Goal: Find specific page/section: Find specific page/section

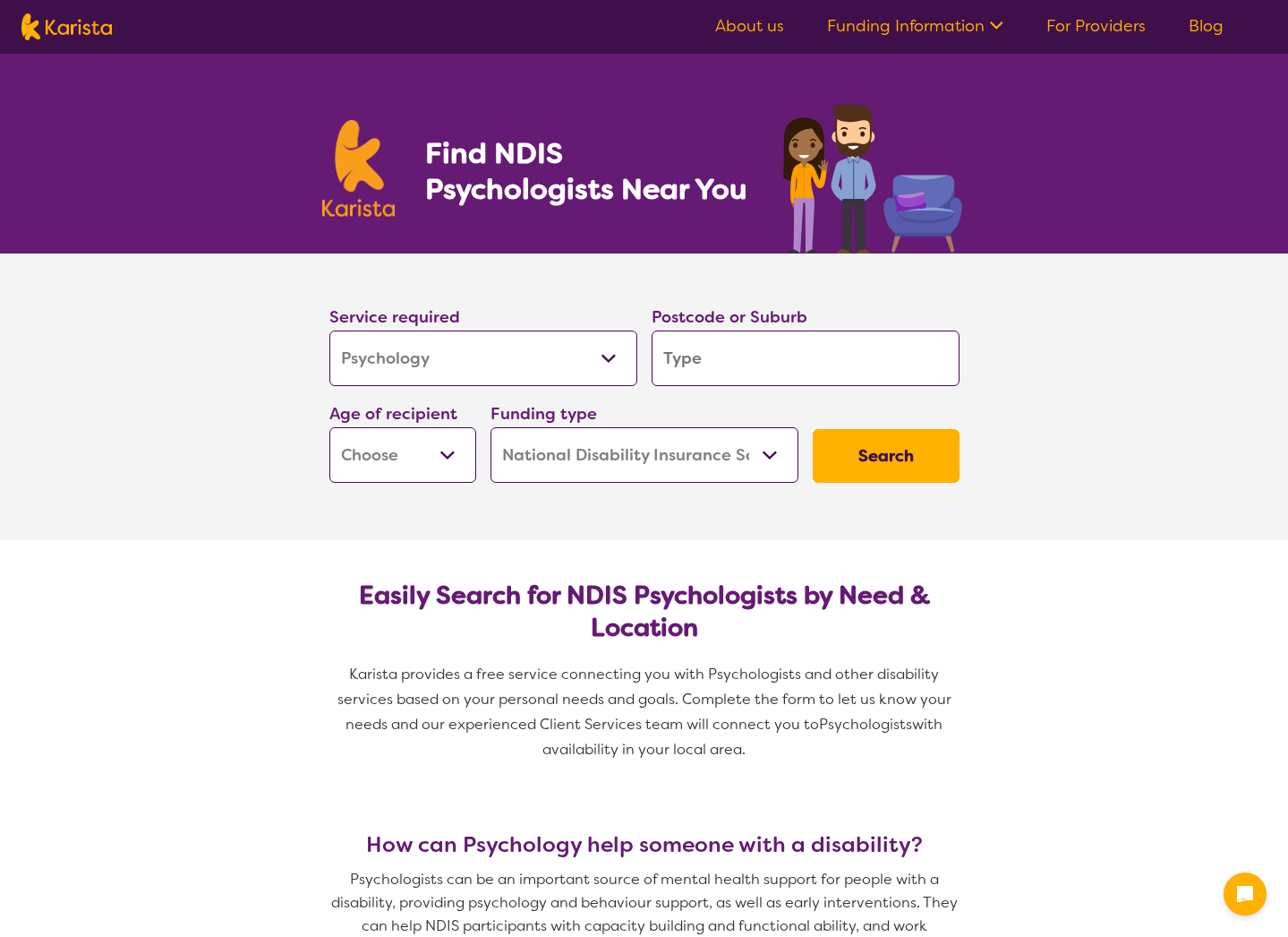
select select "Psychology"
select select "NDIS"
select select "Psychology"
select select "NDIS"
click at [502, 371] on select "Allied Health Assistant Assessment ([MEDICAL_DATA] or [MEDICAL_DATA]) Behaviour…" at bounding box center [483, 358] width 308 height 55
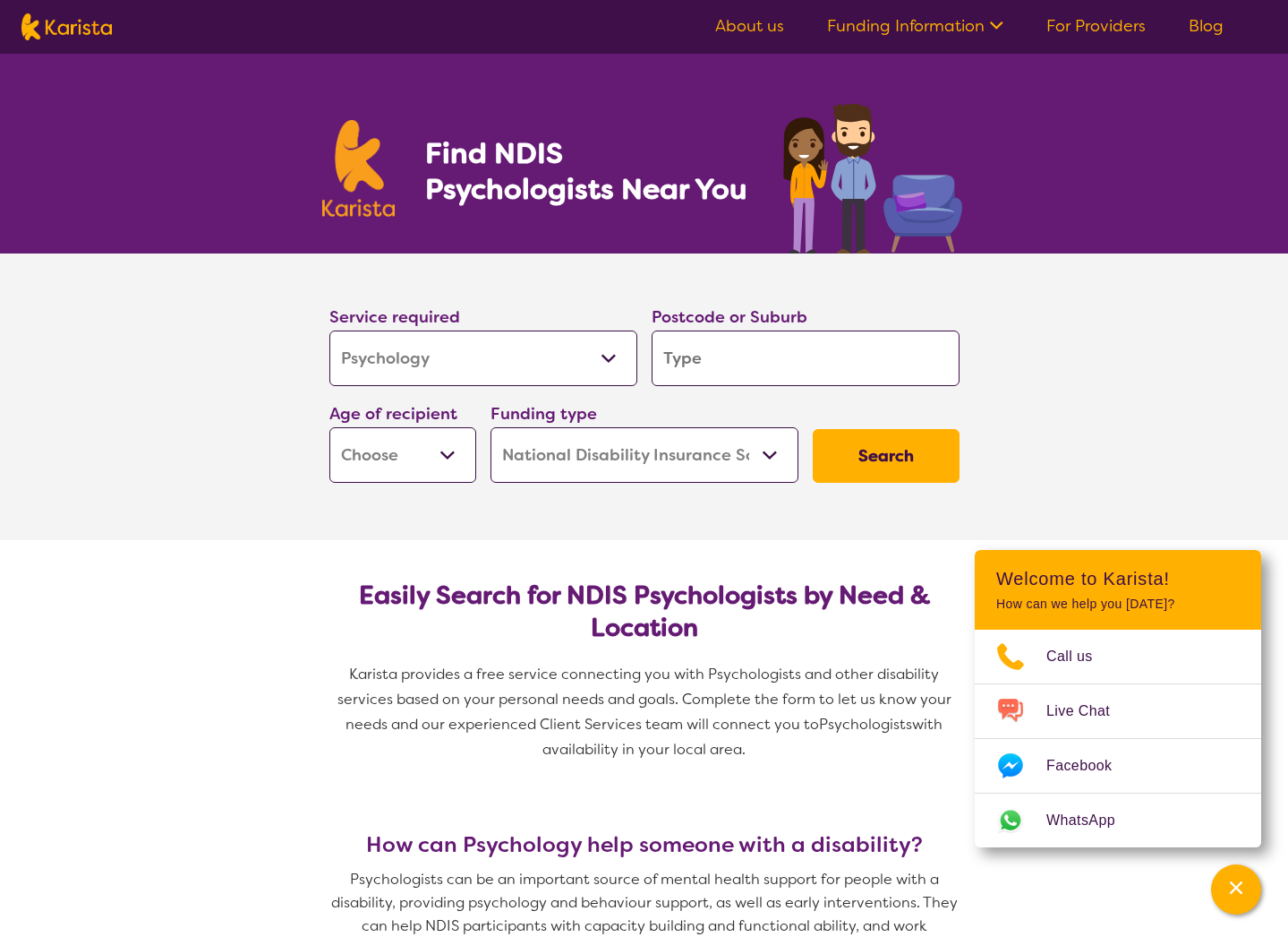
select select "Counselling"
click at [330, 331] on select "Allied Health Assistant Assessment ([MEDICAL_DATA] or [MEDICAL_DATA]) Behaviour…" at bounding box center [483, 358] width 308 height 55
select select "Counselling"
click at [710, 365] on input "search" at bounding box center [805, 358] width 308 height 55
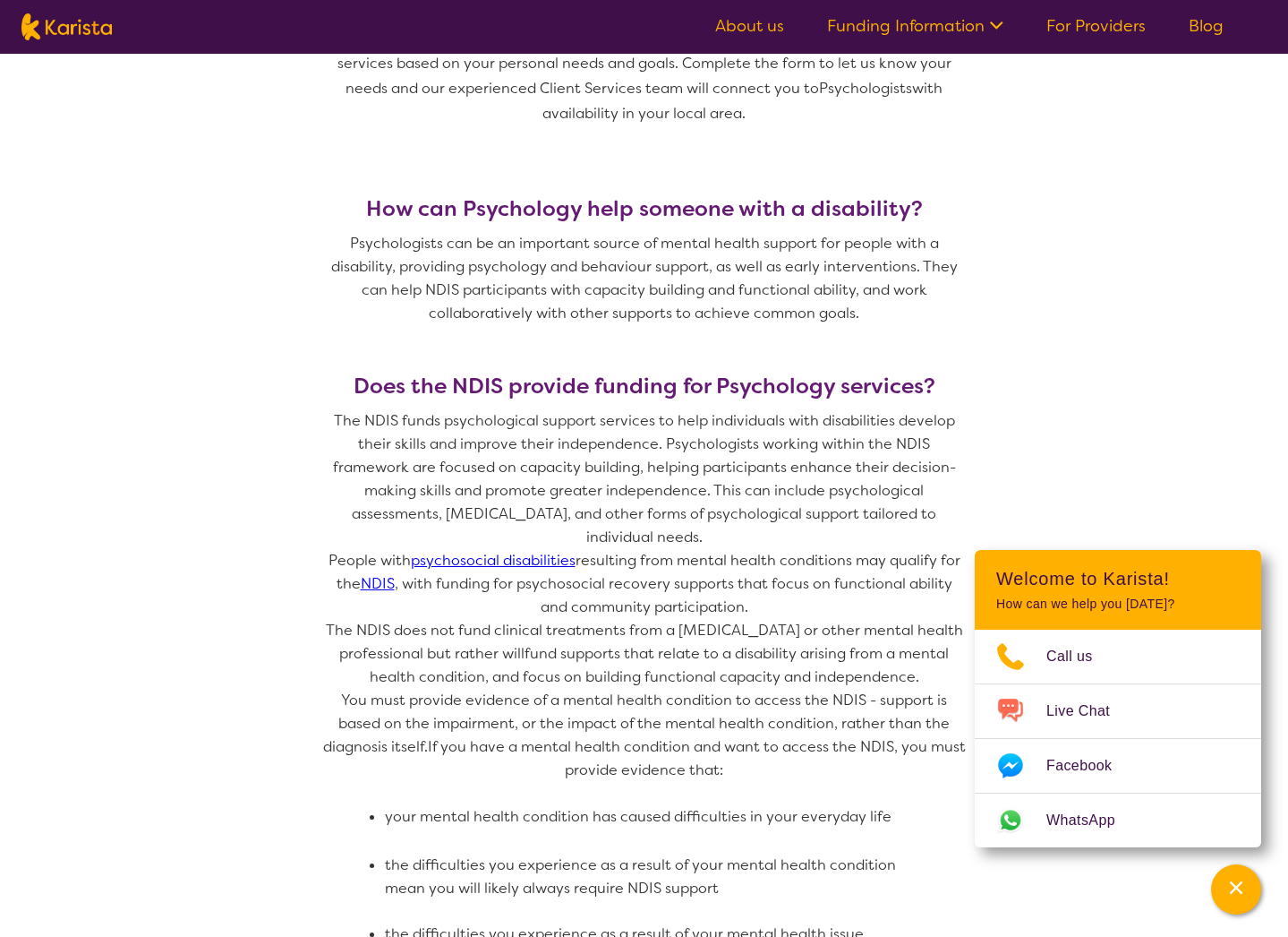
scroll to position [637, 0]
